Goal: Transaction & Acquisition: Purchase product/service

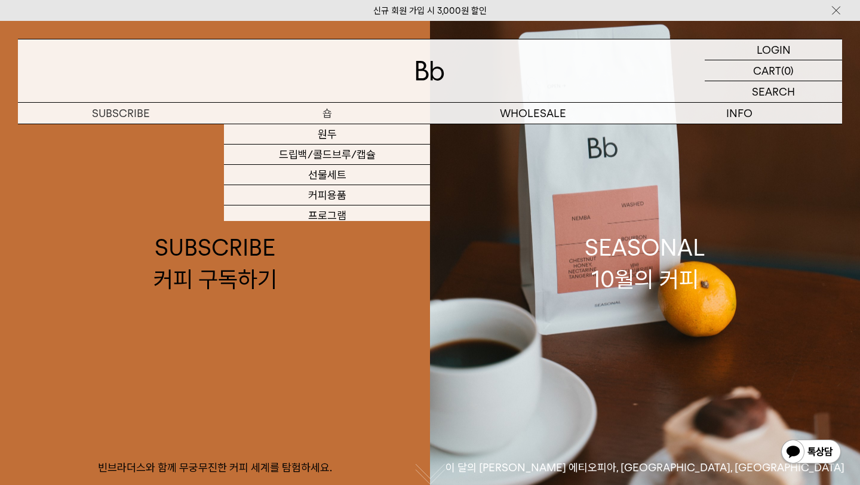
click at [340, 113] on p "숍" at bounding box center [327, 113] width 206 height 21
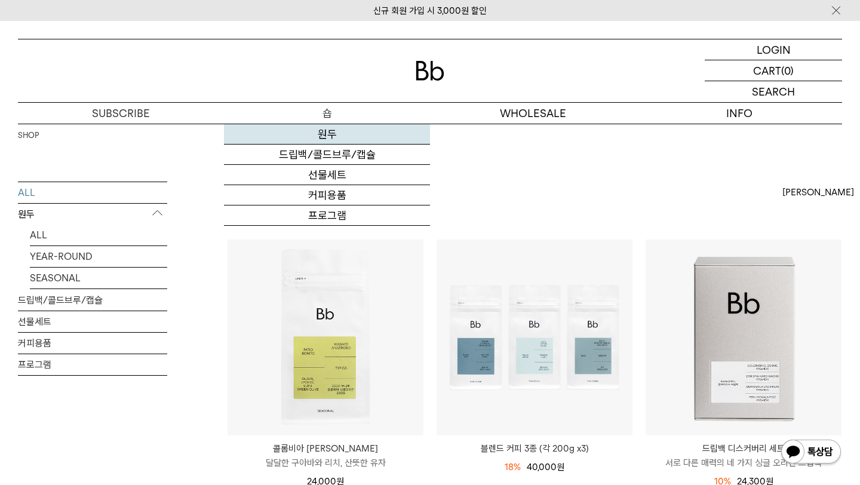
click at [329, 133] on link "원두" at bounding box center [327, 134] width 206 height 20
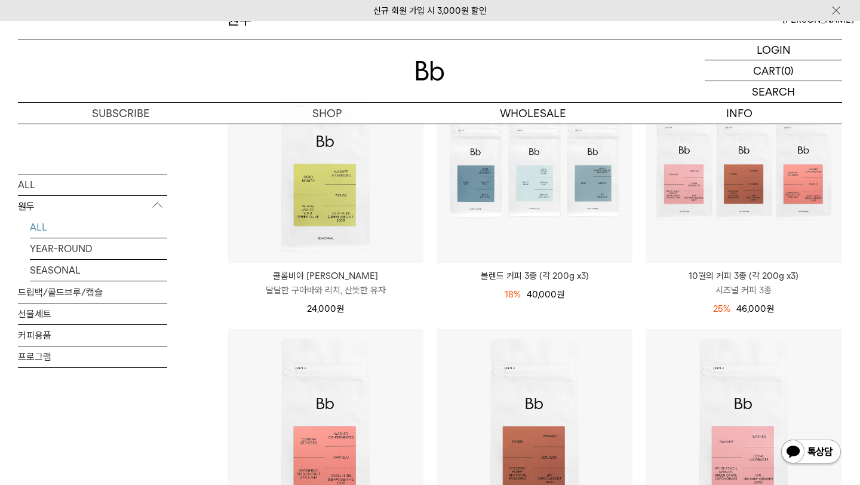
scroll to position [85, 0]
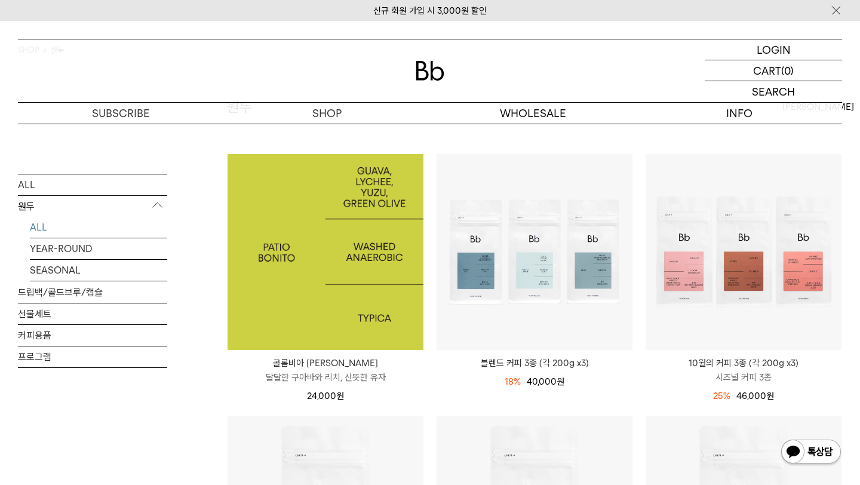
click at [343, 278] on img at bounding box center [326, 252] width 196 height 196
